Goal: Information Seeking & Learning: Learn about a topic

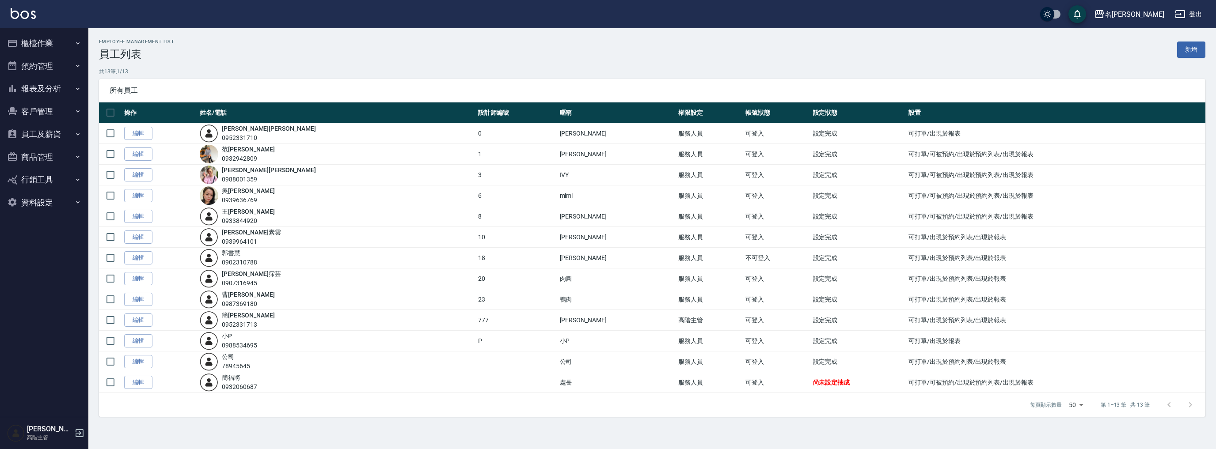
click at [55, 87] on button "報表及分析" at bounding box center [44, 88] width 81 height 23
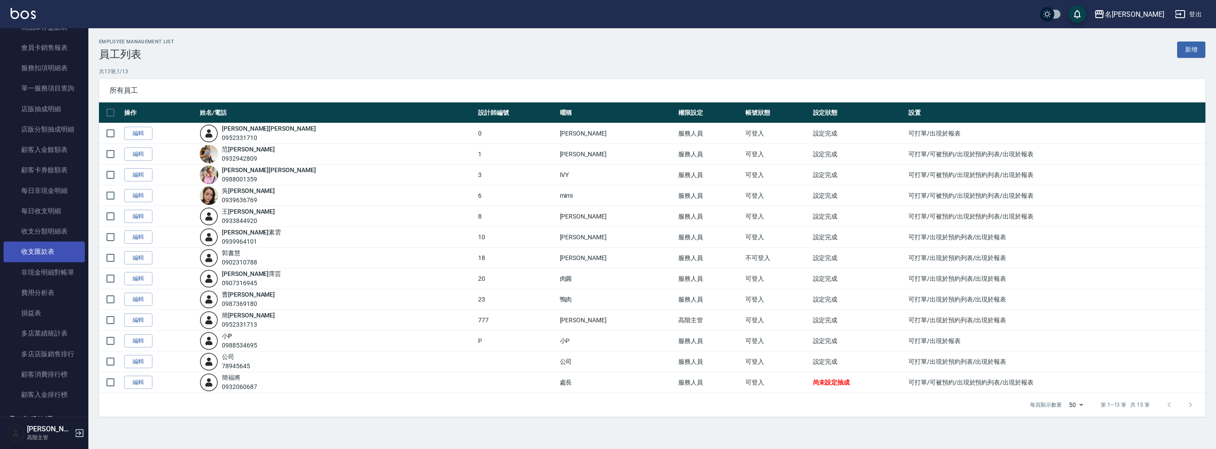
scroll to position [693, 0]
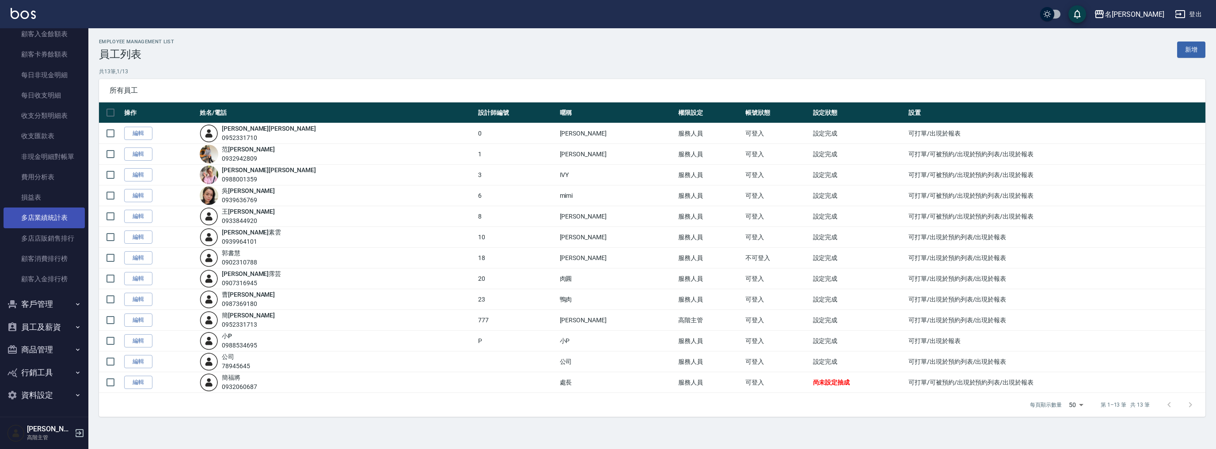
click at [57, 217] on link "多店業績統計表" at bounding box center [44, 218] width 81 height 20
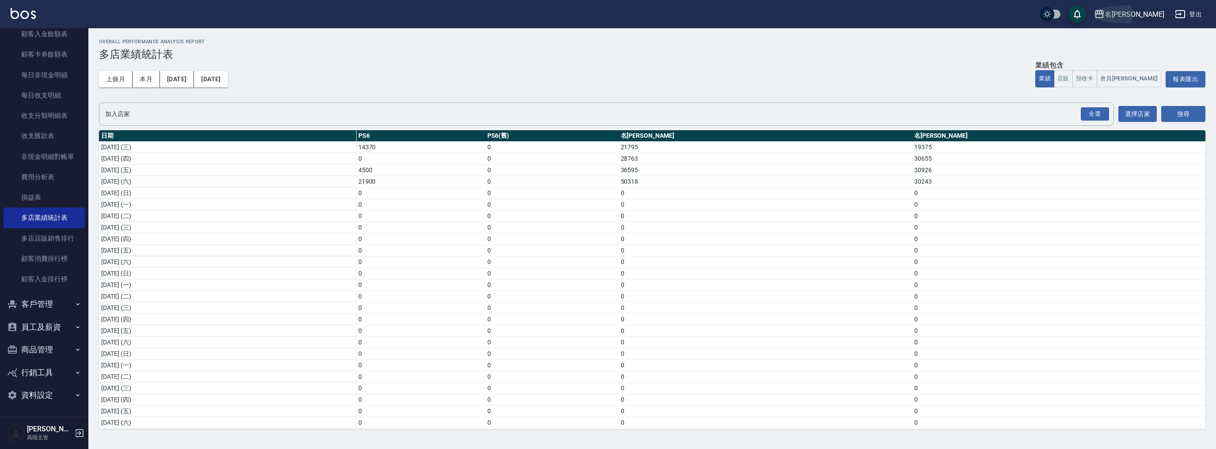
click at [1152, 13] on div "名[PERSON_NAME]" at bounding box center [1135, 14] width 60 height 11
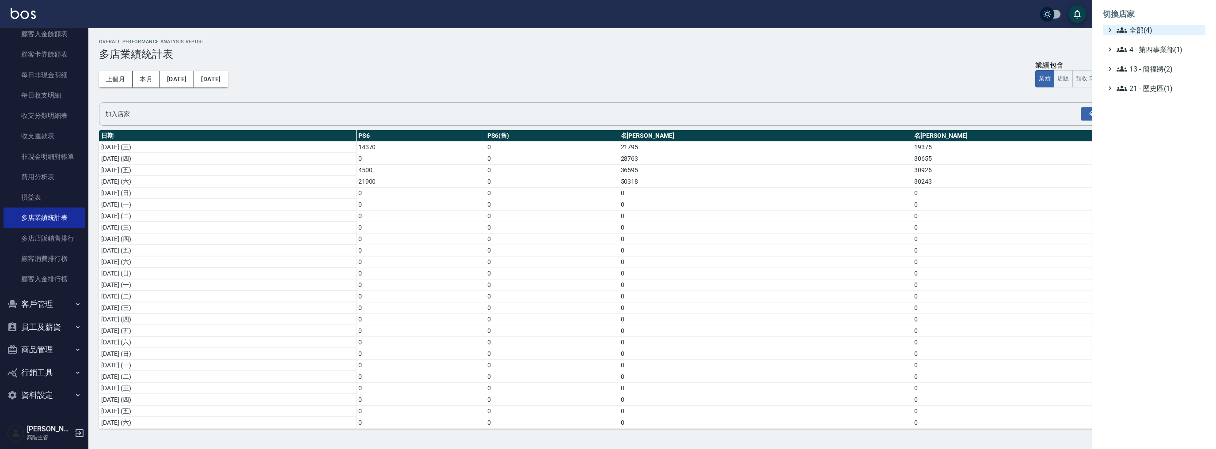
click at [1142, 32] on span "全部(4)" at bounding box center [1159, 30] width 85 height 11
click at [1140, 73] on span "名[PERSON_NAME]" at bounding box center [1158, 70] width 87 height 11
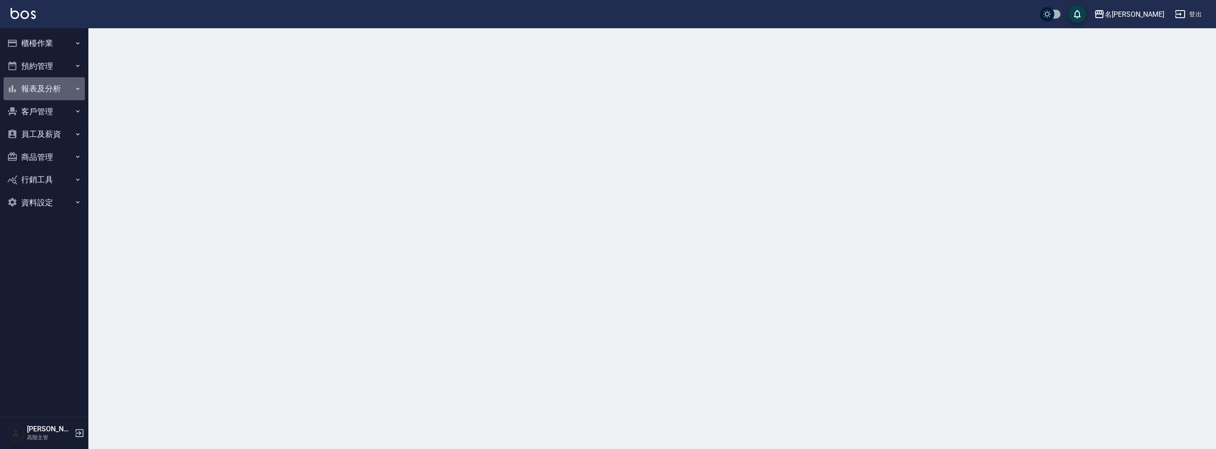
click at [49, 88] on button "報表及分析" at bounding box center [44, 88] width 81 height 23
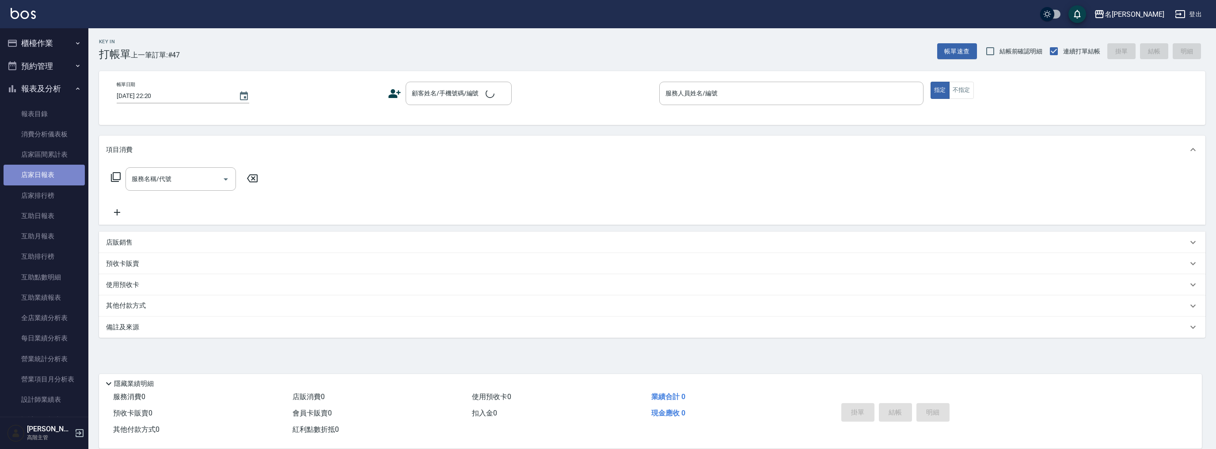
click at [57, 175] on link "店家日報表" at bounding box center [44, 175] width 81 height 20
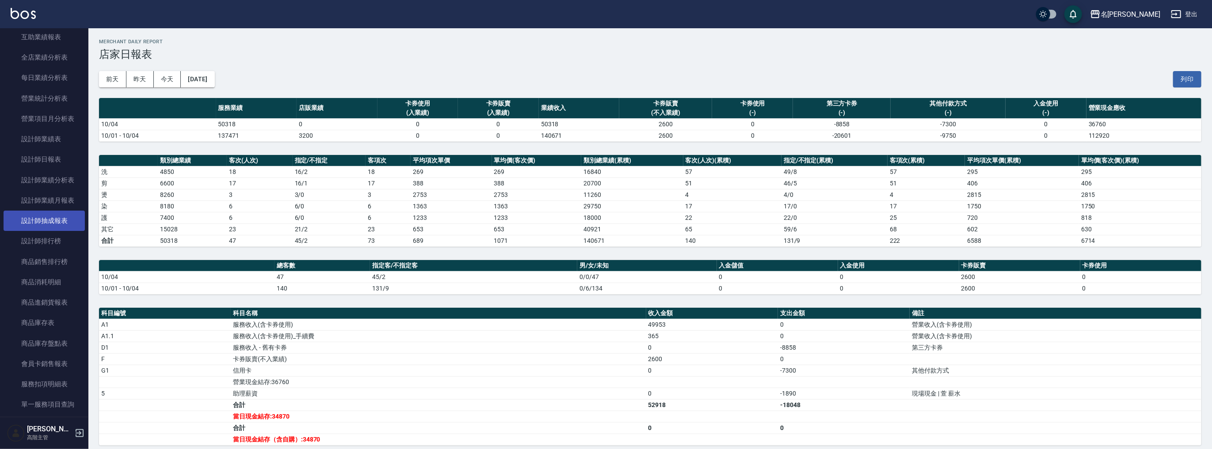
scroll to position [247, 0]
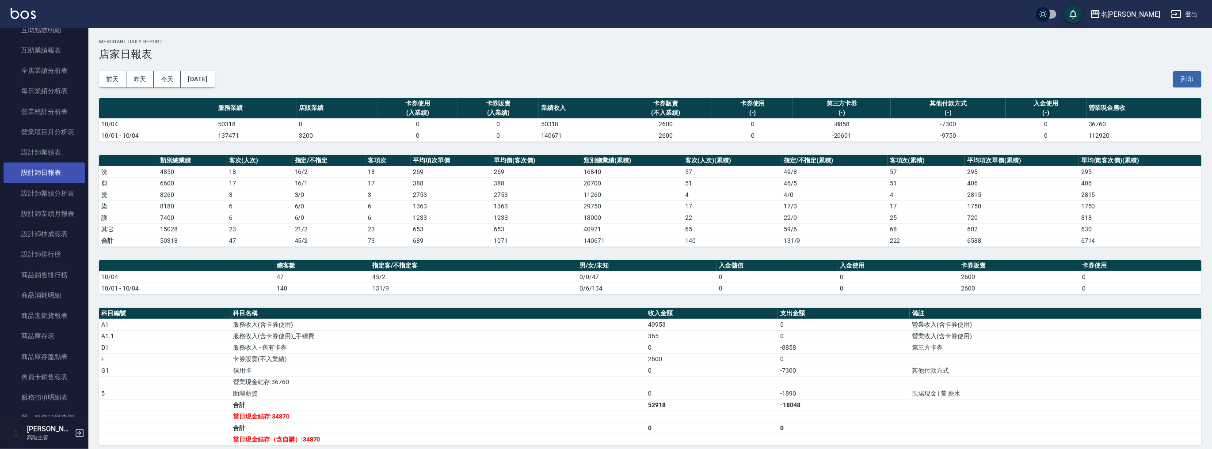
click at [52, 177] on link "設計師日報表" at bounding box center [44, 173] width 81 height 20
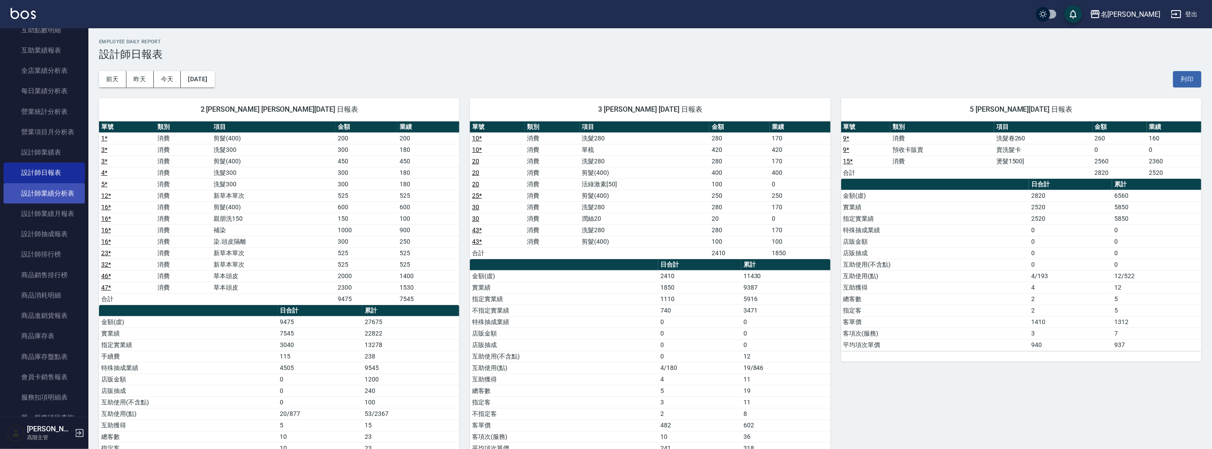
scroll to position [82, 0]
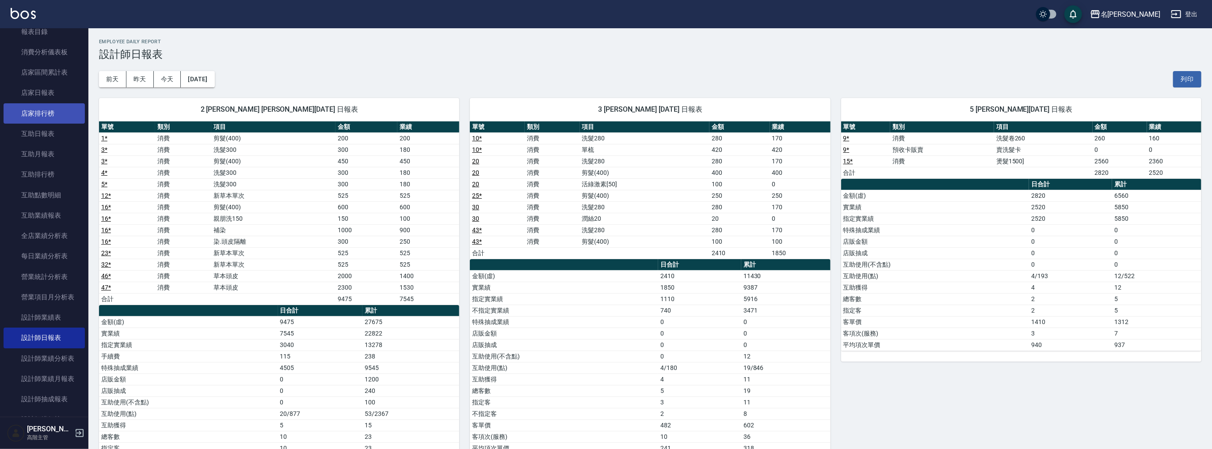
click at [51, 122] on link "店家排行榜" at bounding box center [44, 113] width 81 height 20
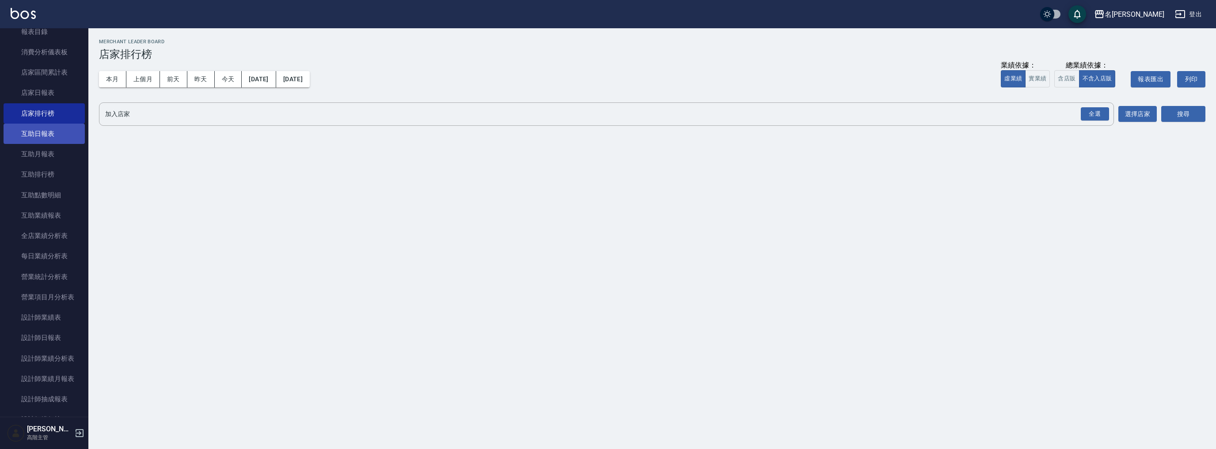
click at [51, 127] on link "互助日報表" at bounding box center [44, 134] width 81 height 20
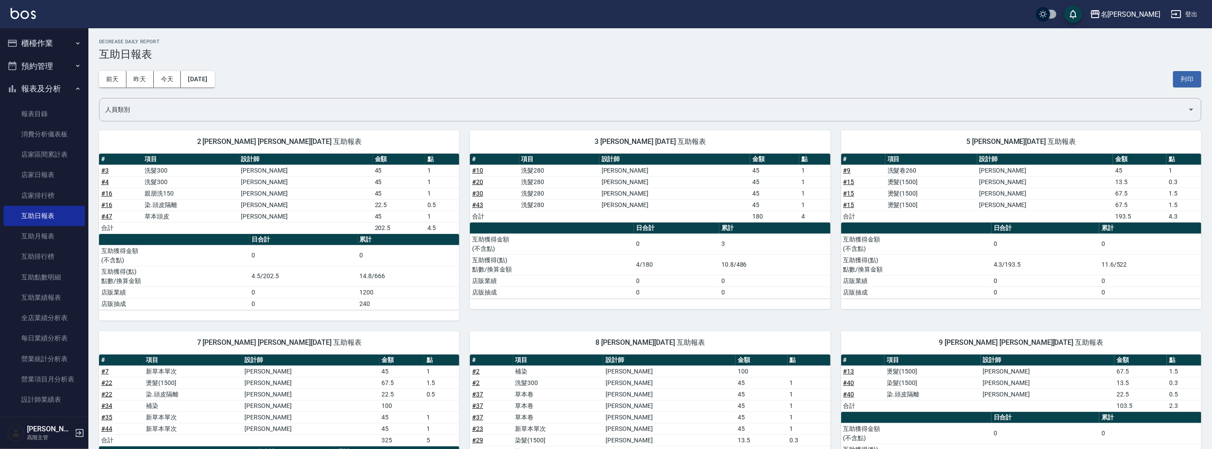
click at [58, 87] on button "報表及分析" at bounding box center [44, 88] width 81 height 23
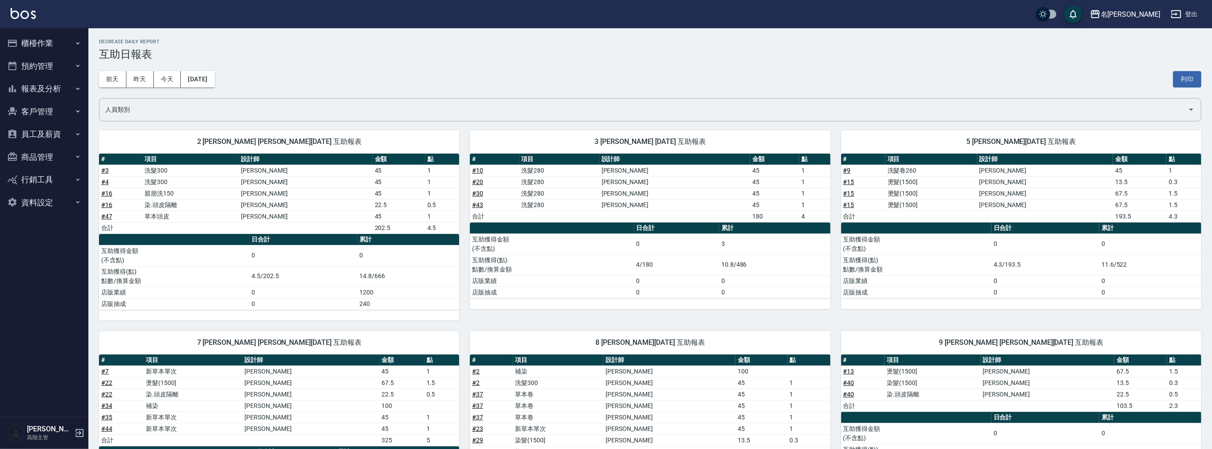
click at [55, 43] on button "櫃檯作業" at bounding box center [44, 43] width 81 height 23
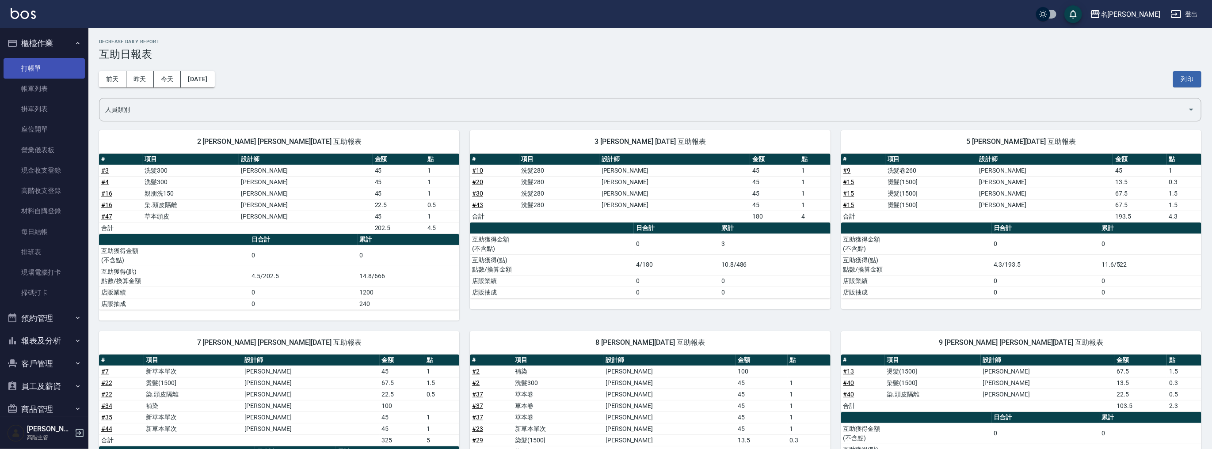
click at [48, 67] on link "打帳單" at bounding box center [44, 68] width 81 height 20
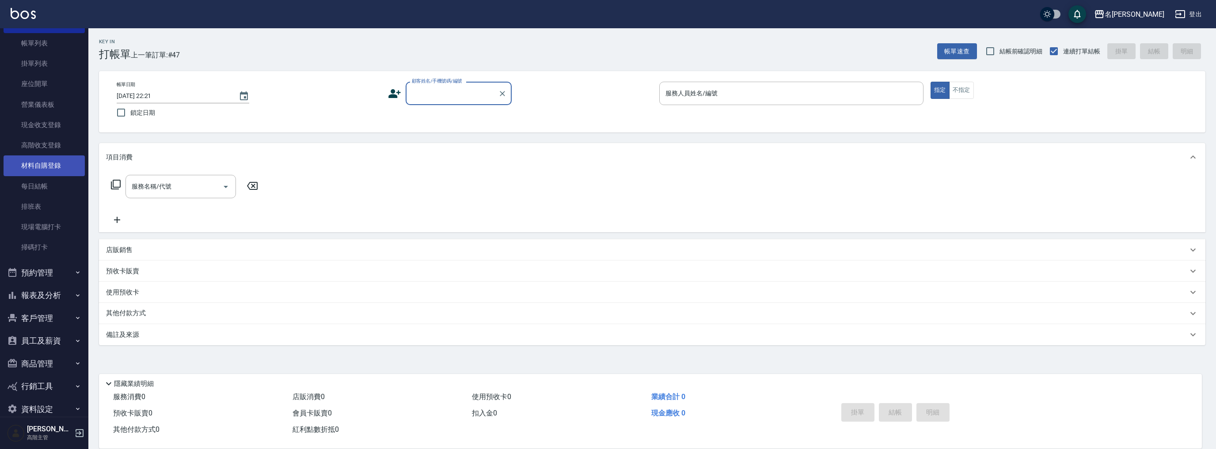
scroll to position [60, 0]
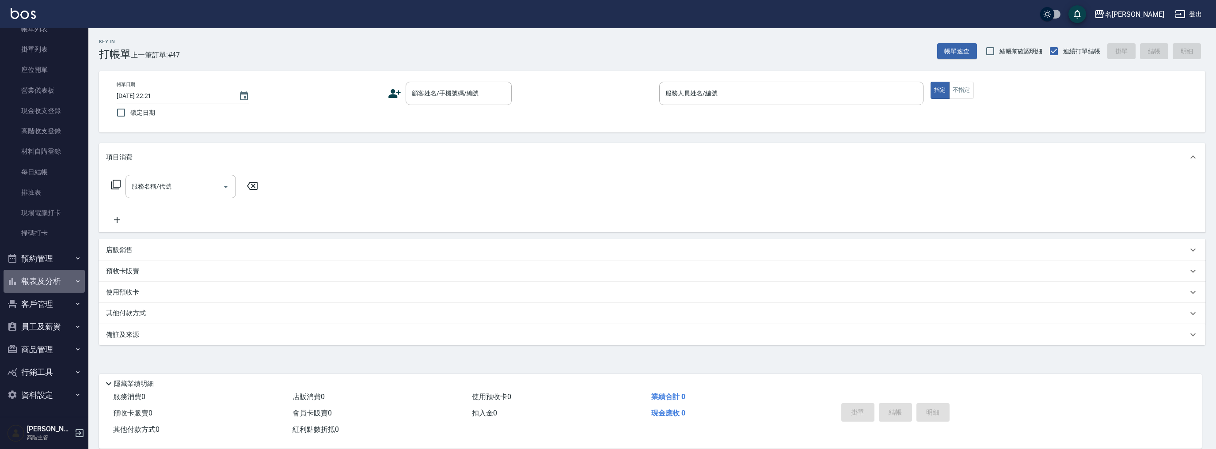
click at [50, 285] on button "報表及分析" at bounding box center [44, 281] width 81 height 23
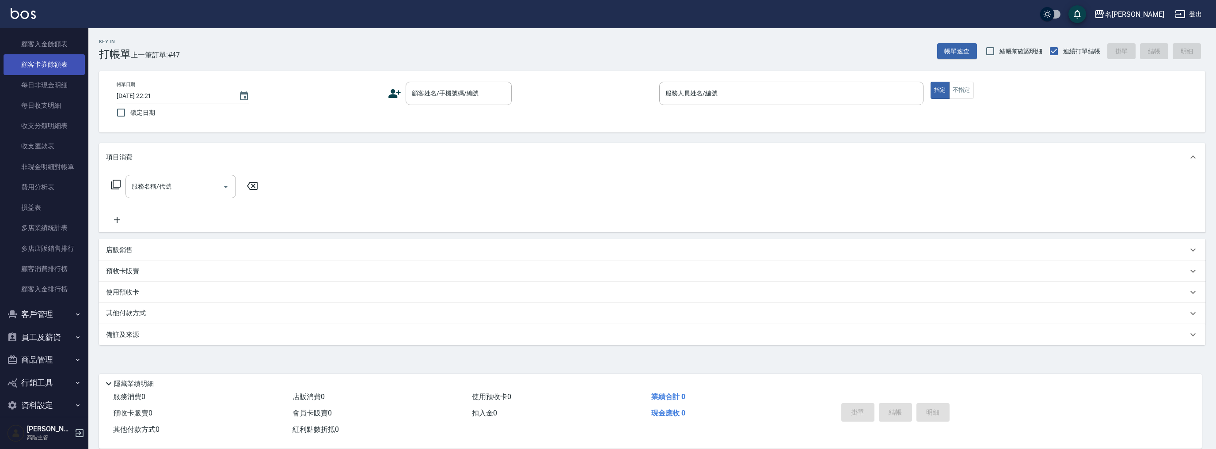
scroll to position [946, 0]
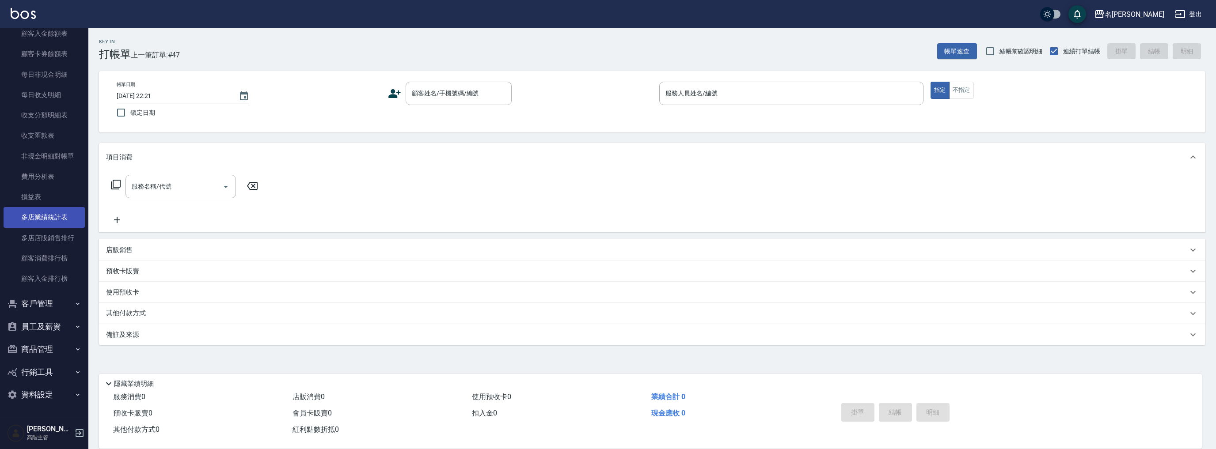
click at [53, 217] on link "多店業績統計表" at bounding box center [44, 217] width 81 height 20
